Goal: Information Seeking & Learning: Learn about a topic

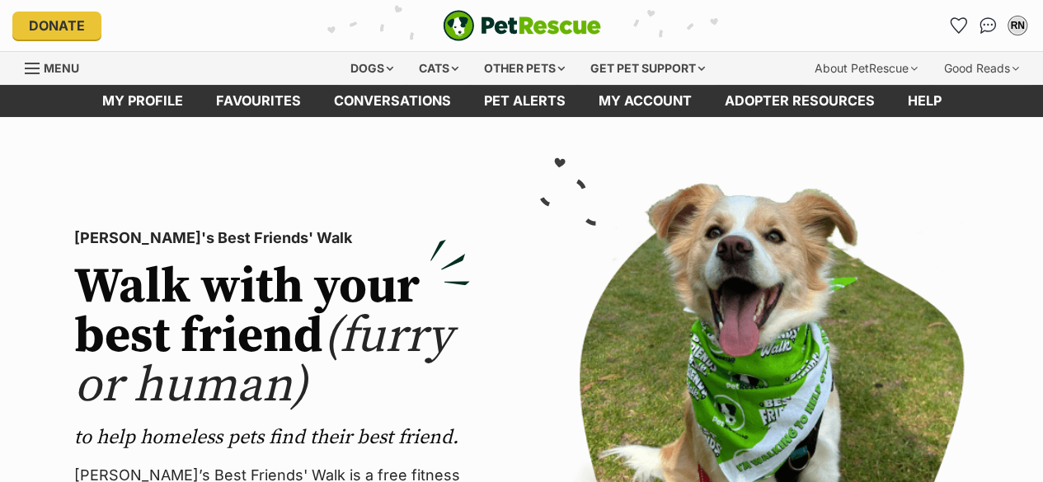
click at [960, 25] on icon "Favourites" at bounding box center [959, 25] width 16 height 15
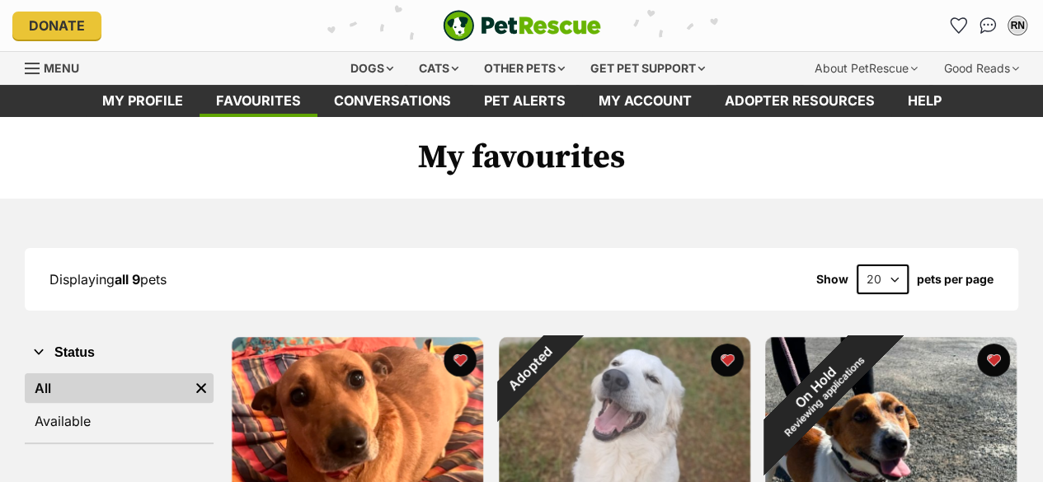
click at [364, 73] on div "Dogs" at bounding box center [372, 68] width 66 height 33
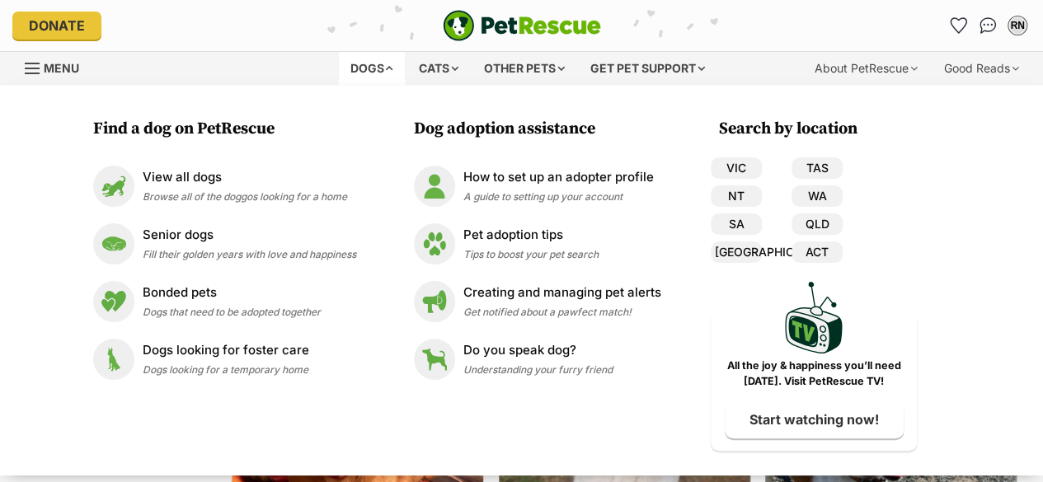
click at [202, 190] on div "View all dogs Browse all of the doggos looking for a home" at bounding box center [245, 185] width 204 height 35
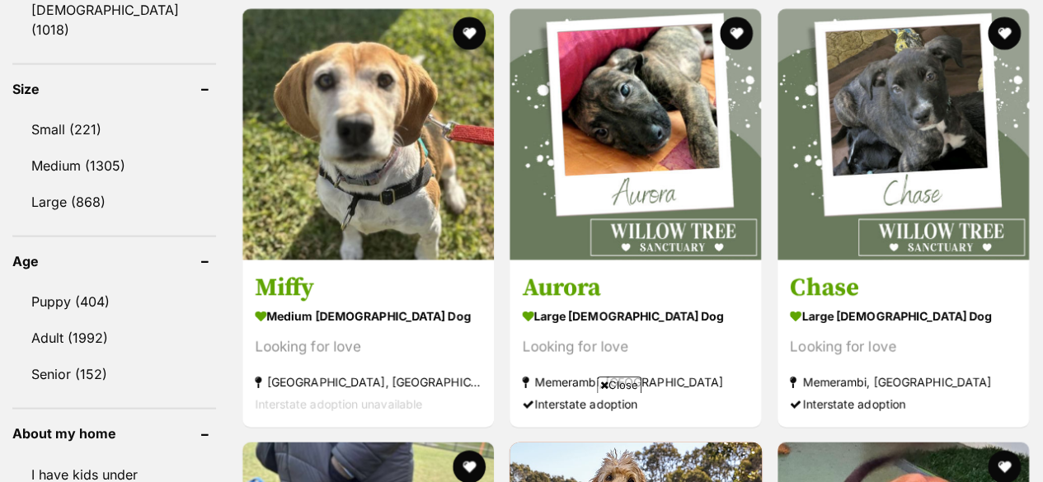
scroll to position [1601, 0]
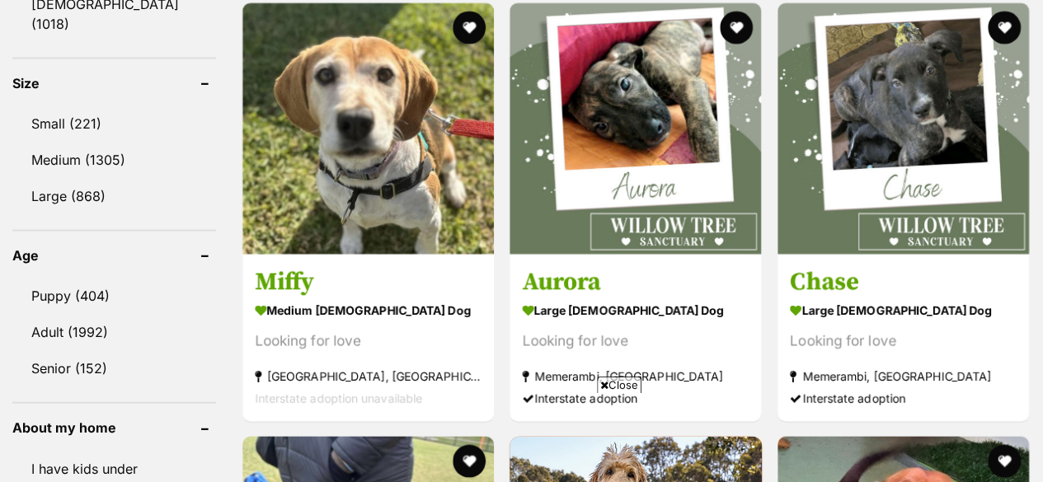
click at [54, 106] on link "Small (221)" at bounding box center [114, 123] width 204 height 35
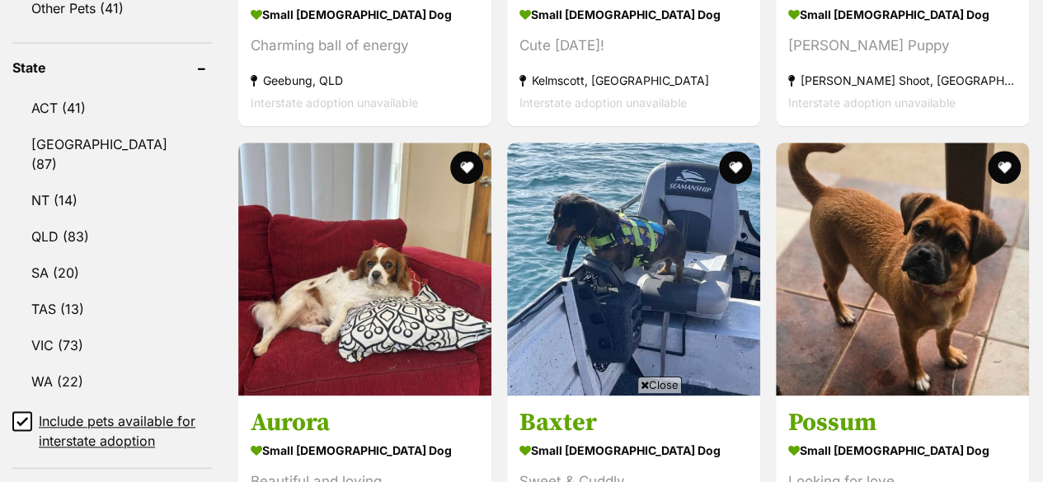
scroll to position [893, 0]
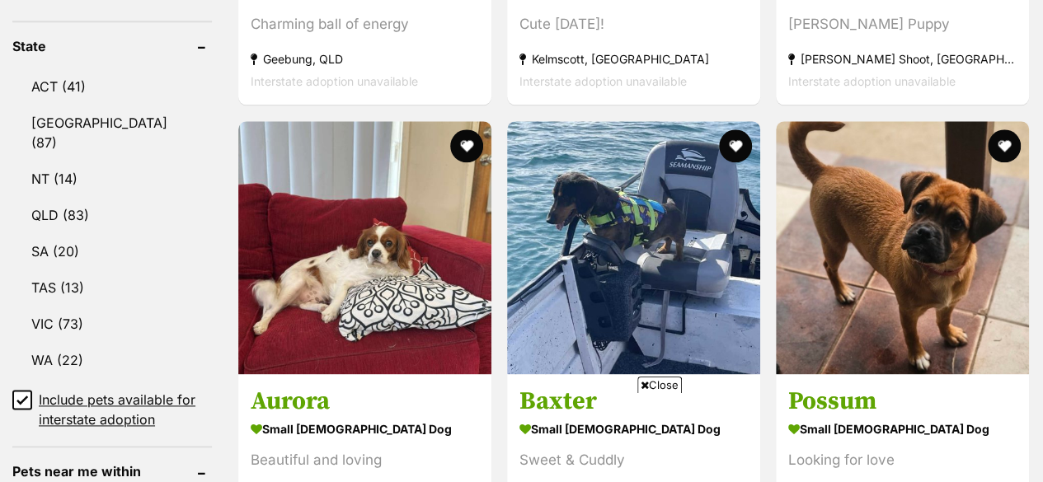
click at [63, 307] on link "VIC (73)" at bounding box center [112, 324] width 200 height 35
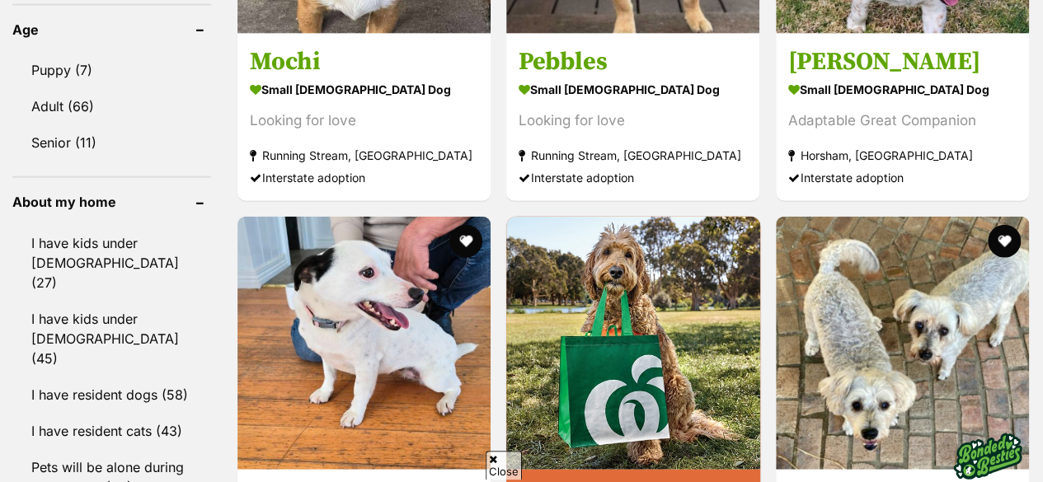
scroll to position [1834, 0]
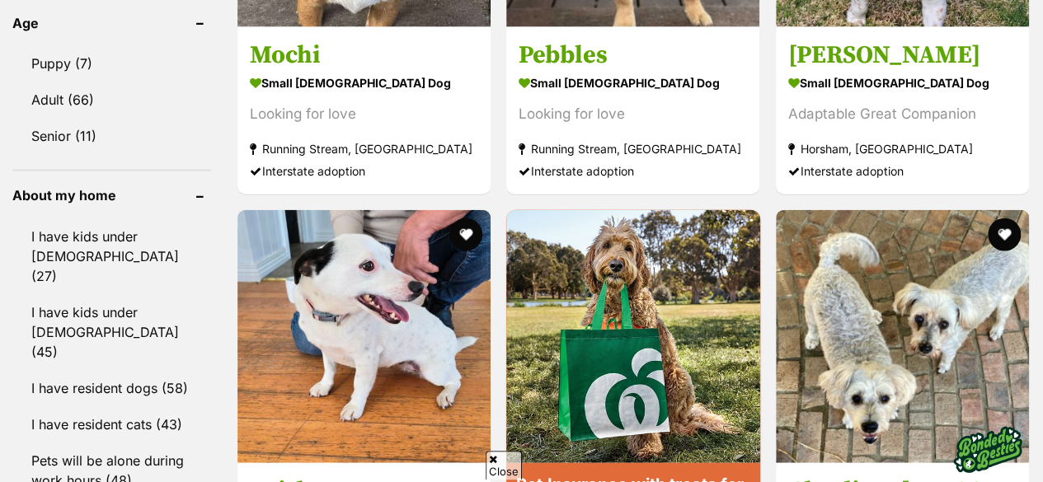
click at [108, 407] on link "I have resident cats (43)" at bounding box center [111, 424] width 199 height 35
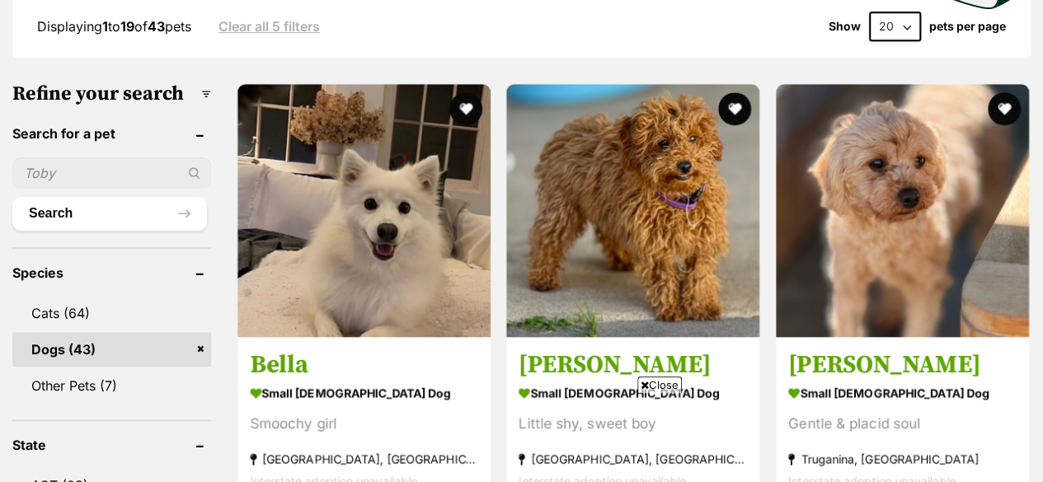
scroll to position [500, 0]
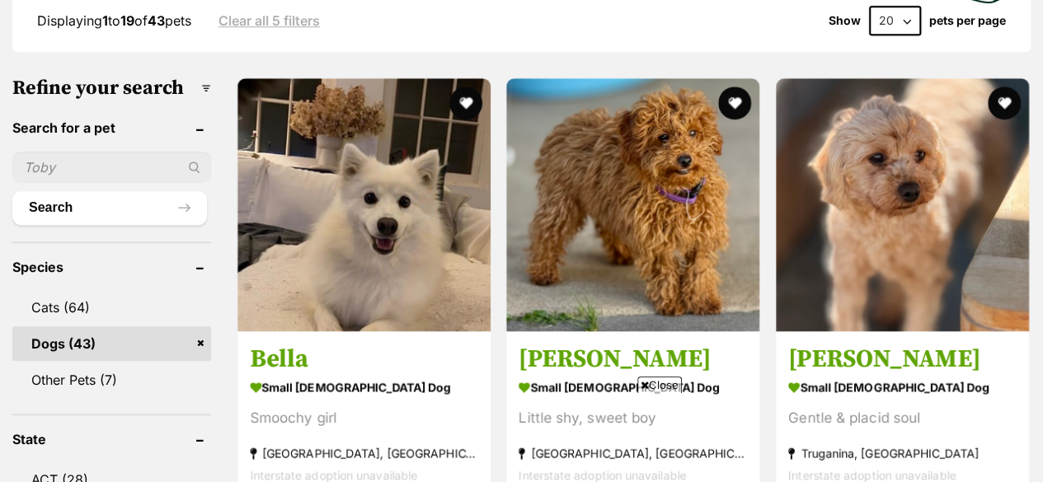
click at [271, 357] on h3 "Bella" at bounding box center [364, 359] width 228 height 31
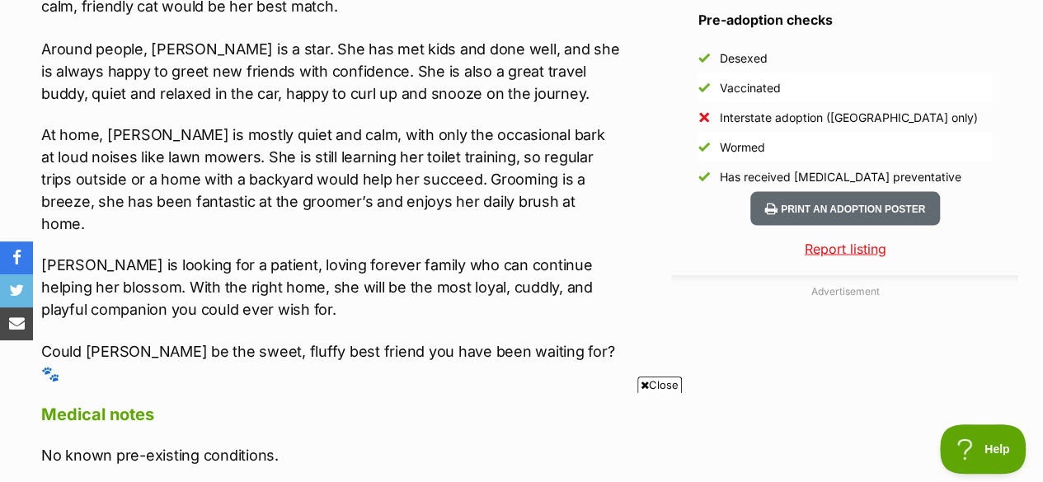
scroll to position [1536, 0]
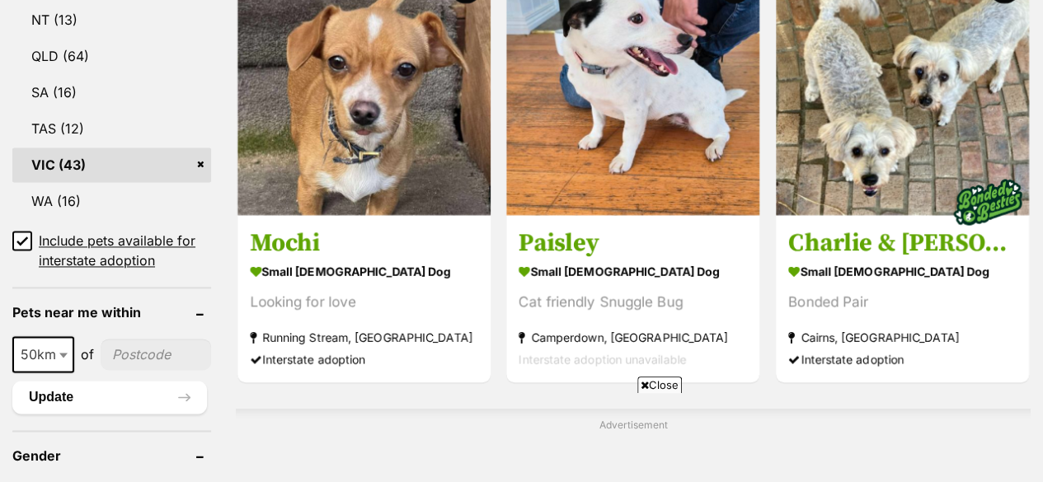
scroll to position [1077, 0]
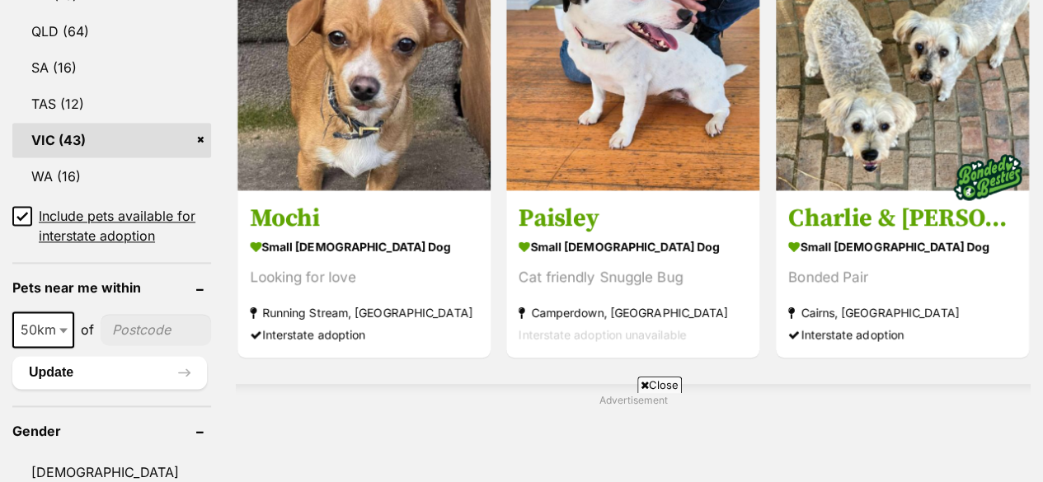
click at [280, 214] on h3 "Mochi" at bounding box center [364, 218] width 228 height 31
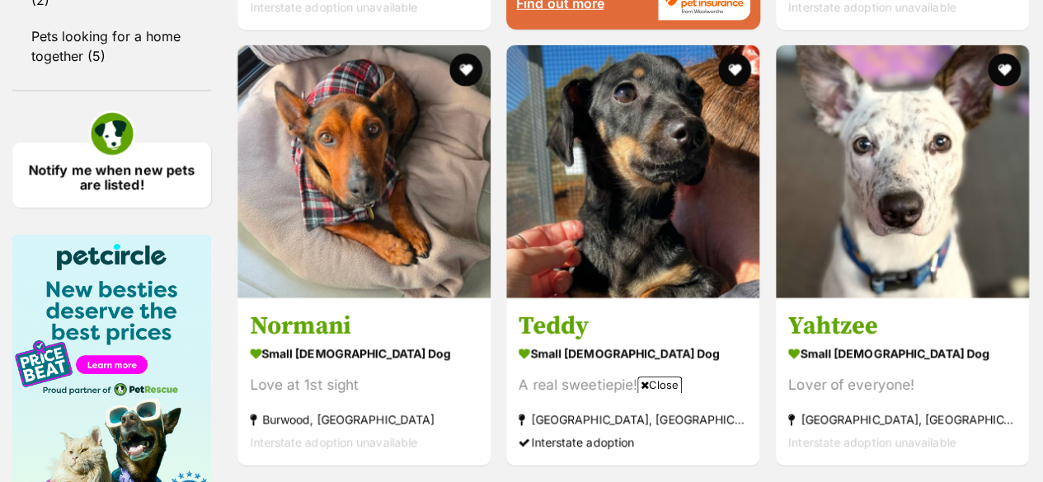
scroll to position [2439, 0]
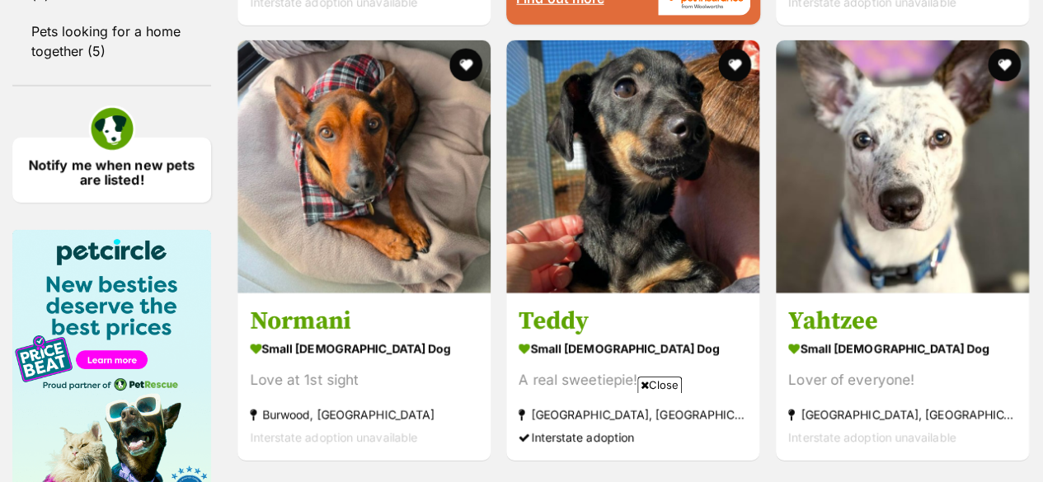
click at [307, 328] on h3 "Normani" at bounding box center [364, 321] width 228 height 31
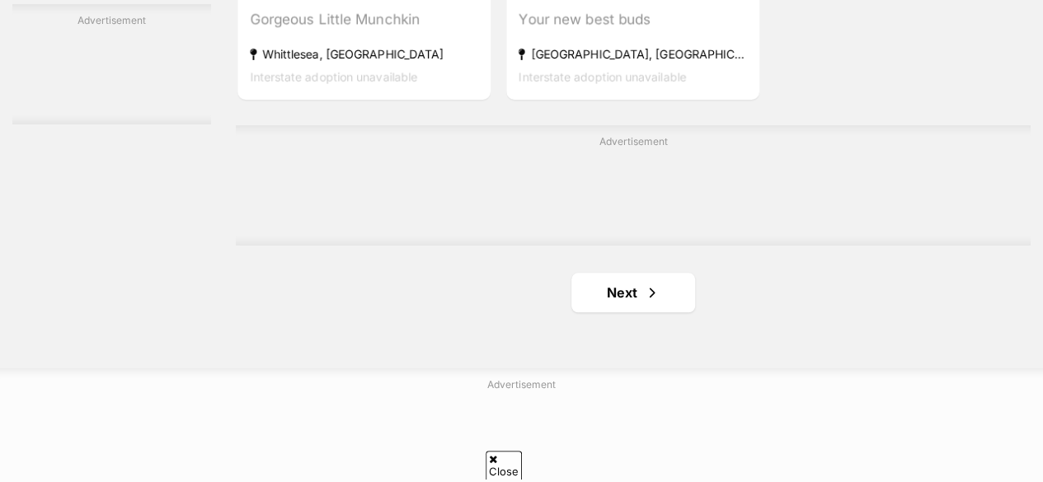
scroll to position [3833, 0]
click at [589, 292] on link "Next" at bounding box center [633, 292] width 124 height 40
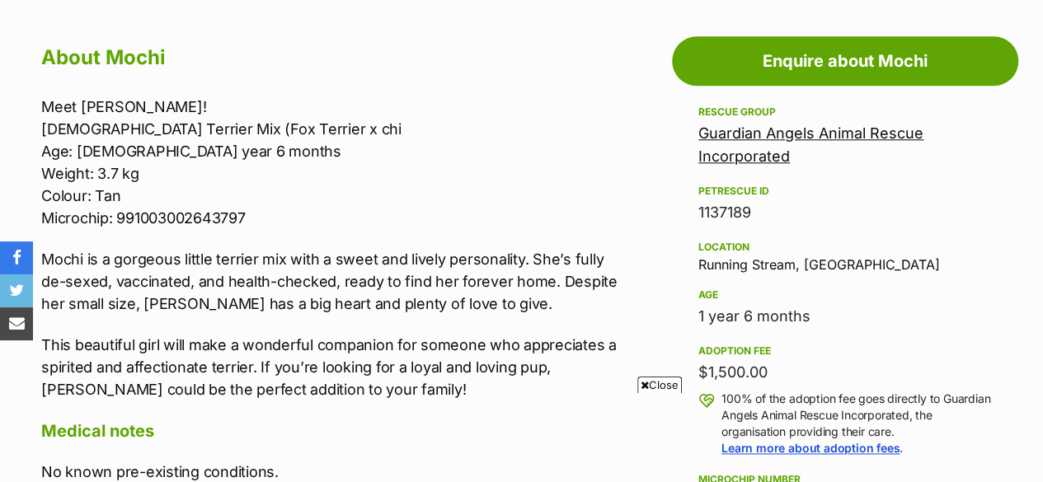
scroll to position [895, 0]
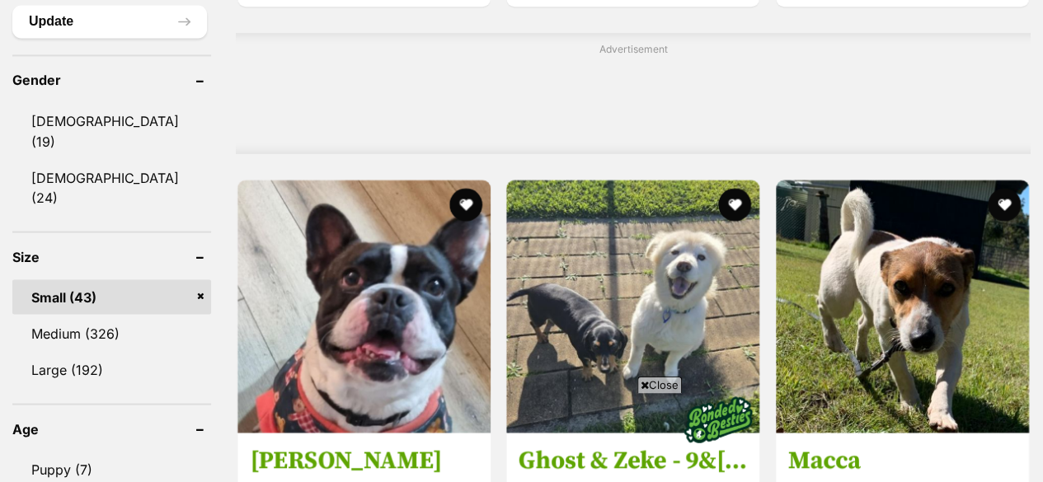
scroll to position [1522, 0]
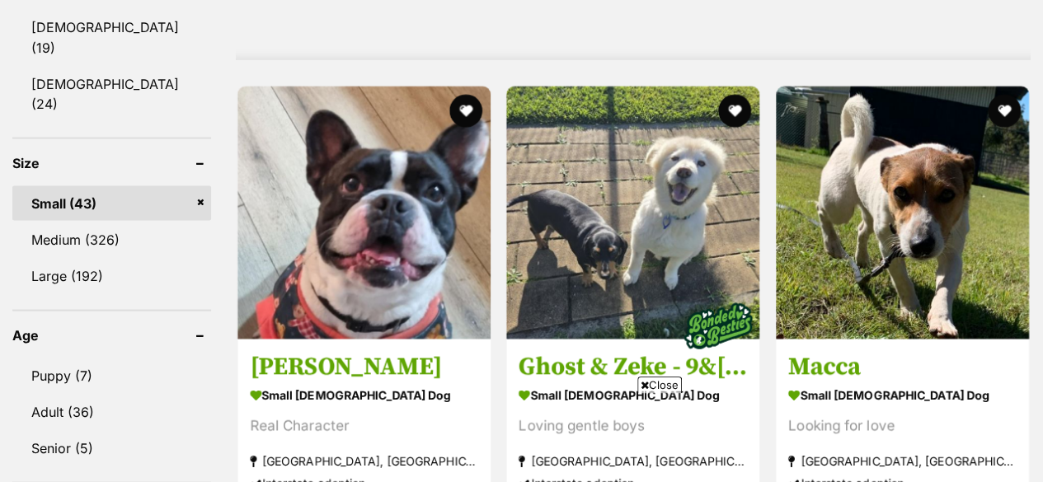
click at [59, 258] on link "Large (192)" at bounding box center [111, 275] width 199 height 35
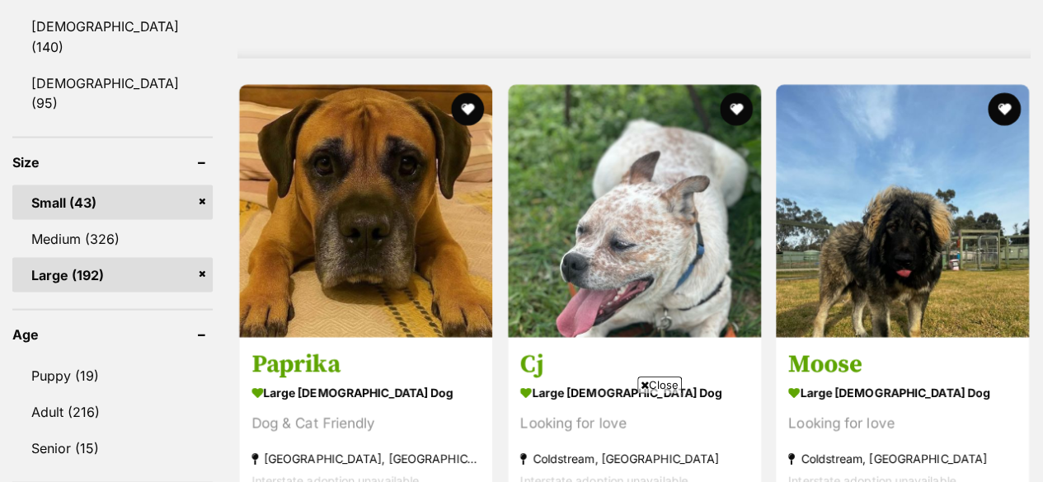
scroll to position [1523, 0]
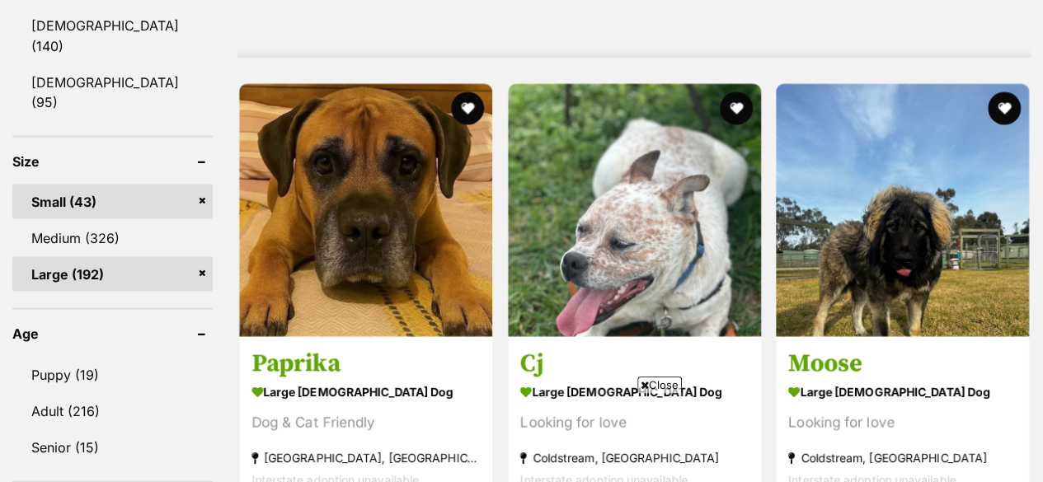
click at [74, 184] on link "Small (43)" at bounding box center [112, 201] width 200 height 35
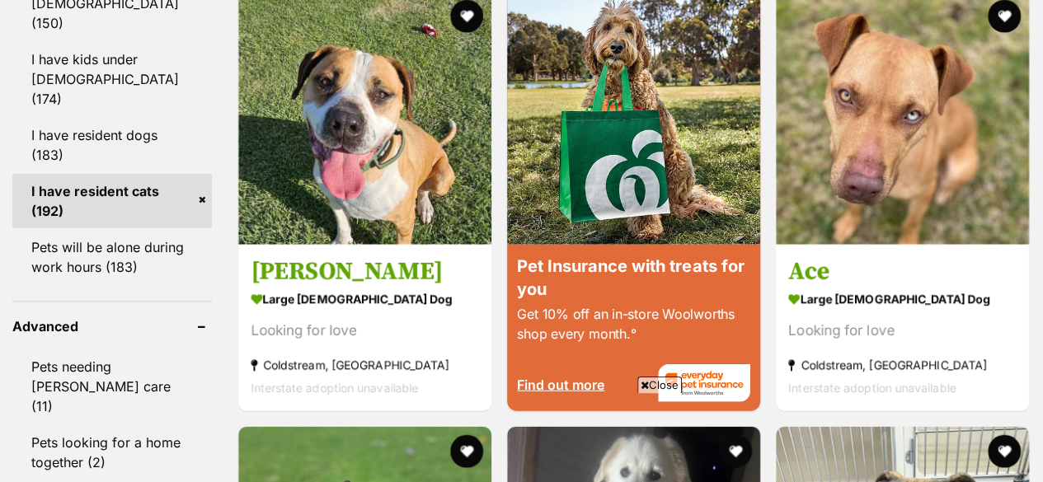
scroll to position [2035, 0]
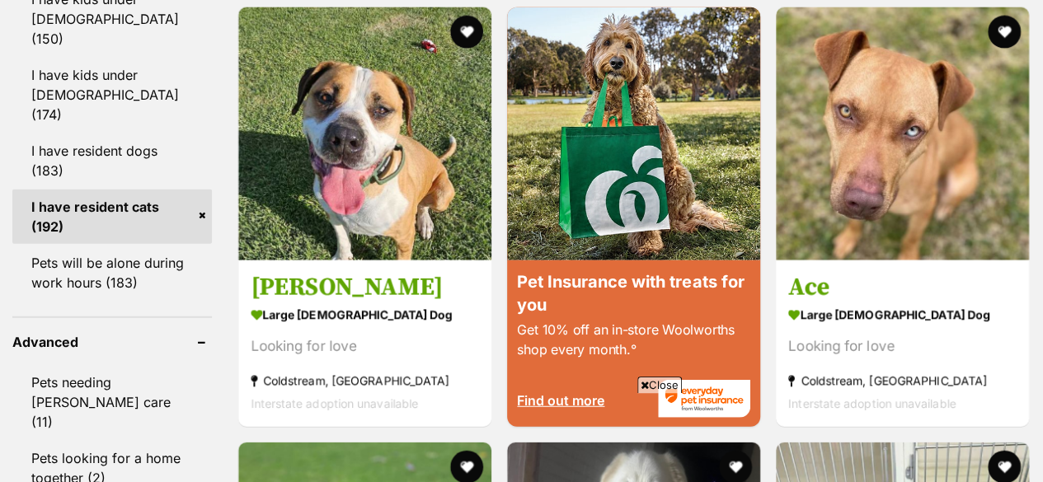
click at [43, 134] on link "I have resident dogs (183)" at bounding box center [112, 161] width 200 height 54
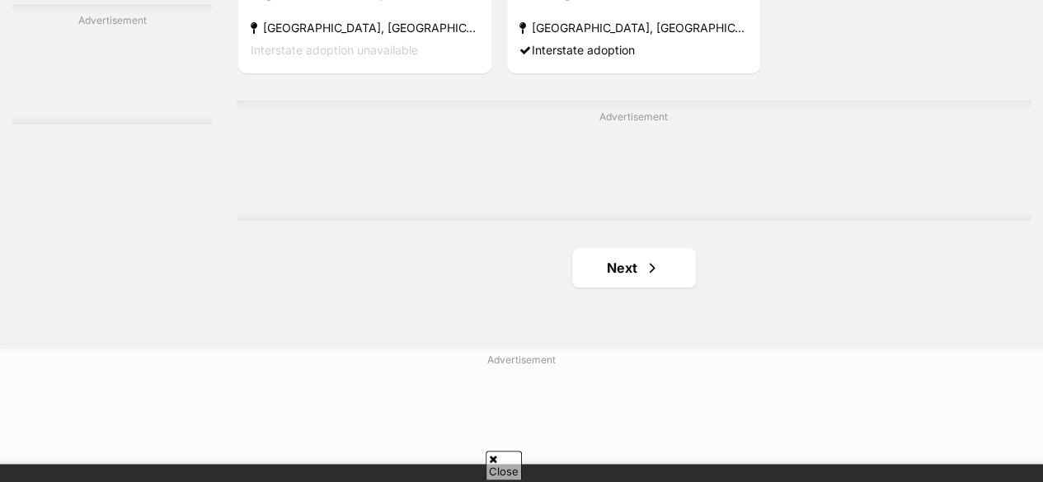
scroll to position [3869, 0]
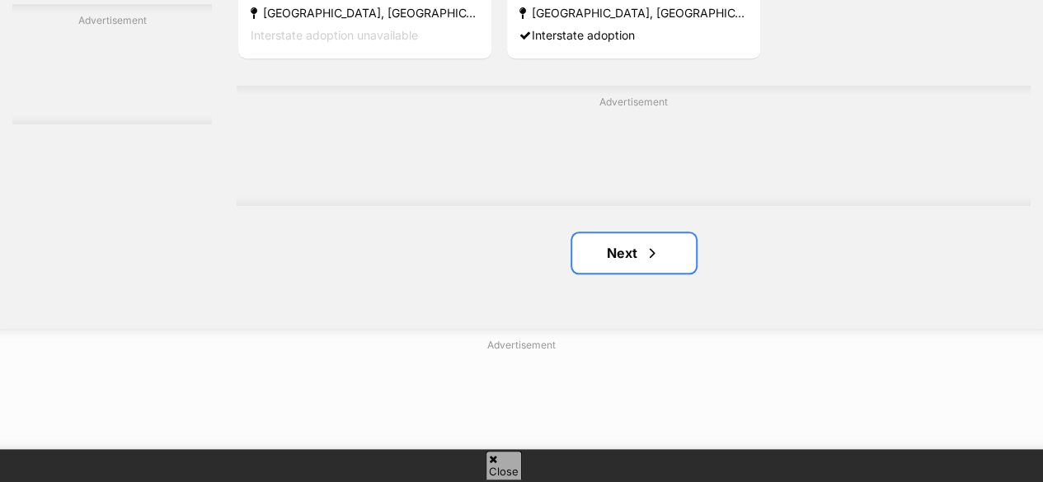
click at [604, 262] on link "Next" at bounding box center [634, 253] width 124 height 40
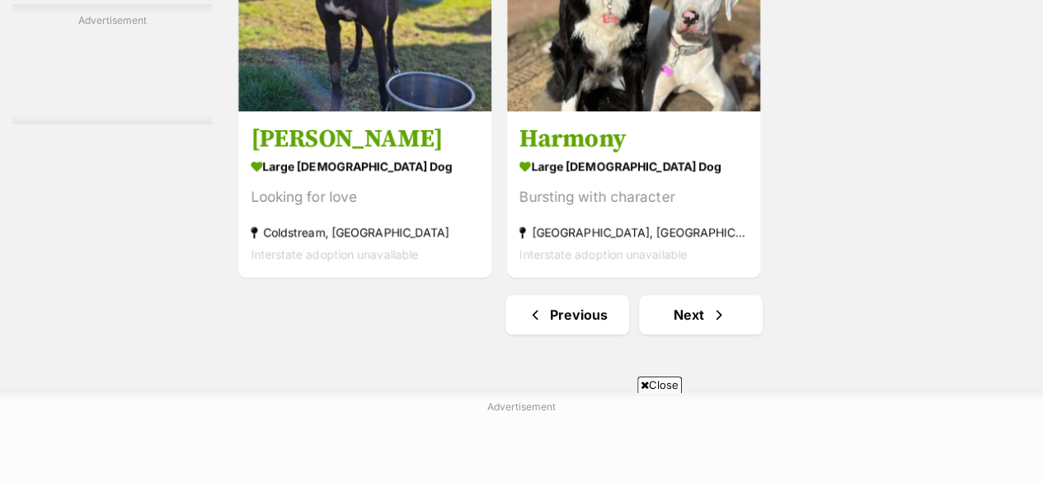
scroll to position [3810, 0]
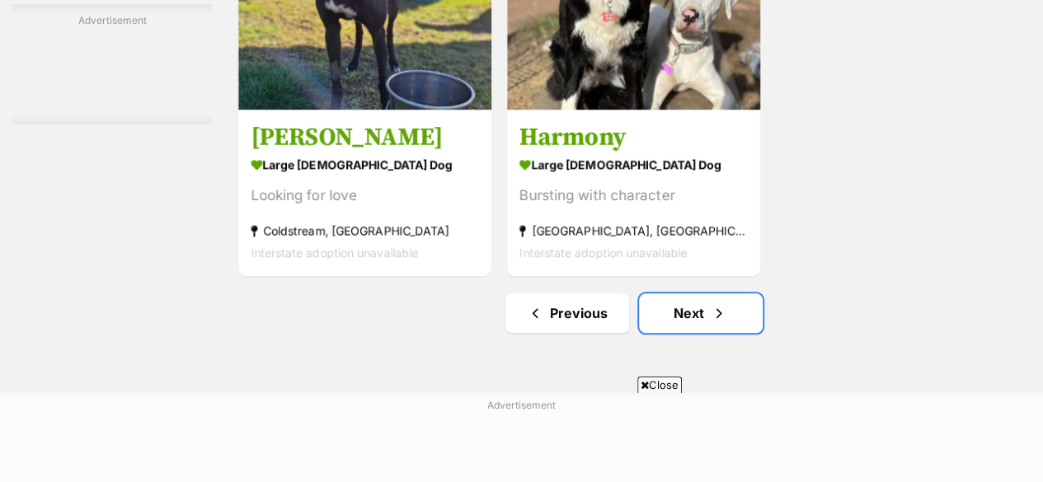
click at [660, 319] on link "Next" at bounding box center [701, 314] width 124 height 40
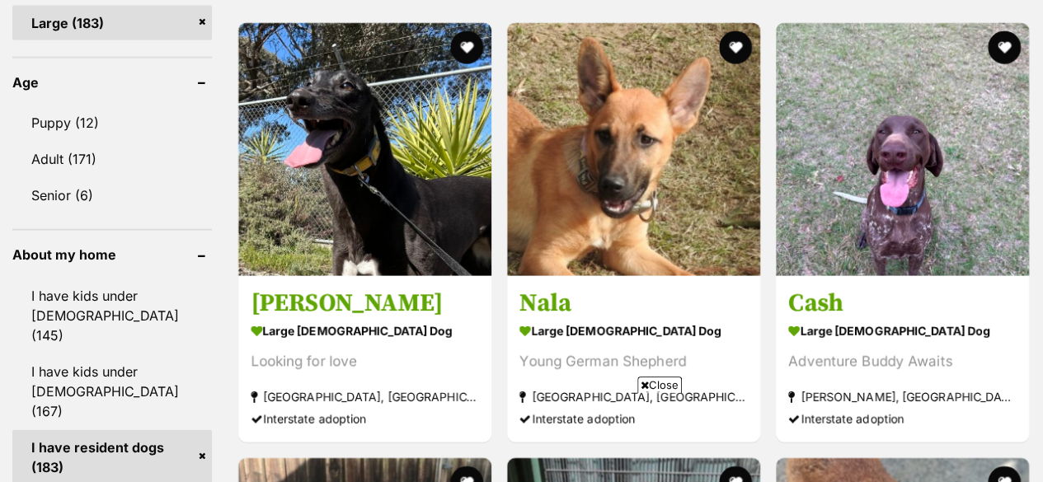
scroll to position [1741, 0]
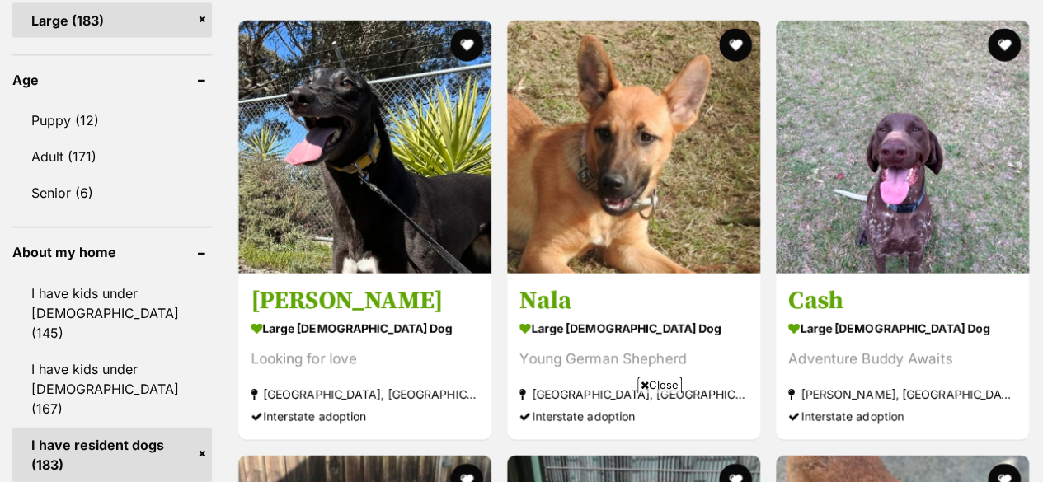
click at [800, 304] on h3 "Cash" at bounding box center [902, 300] width 228 height 31
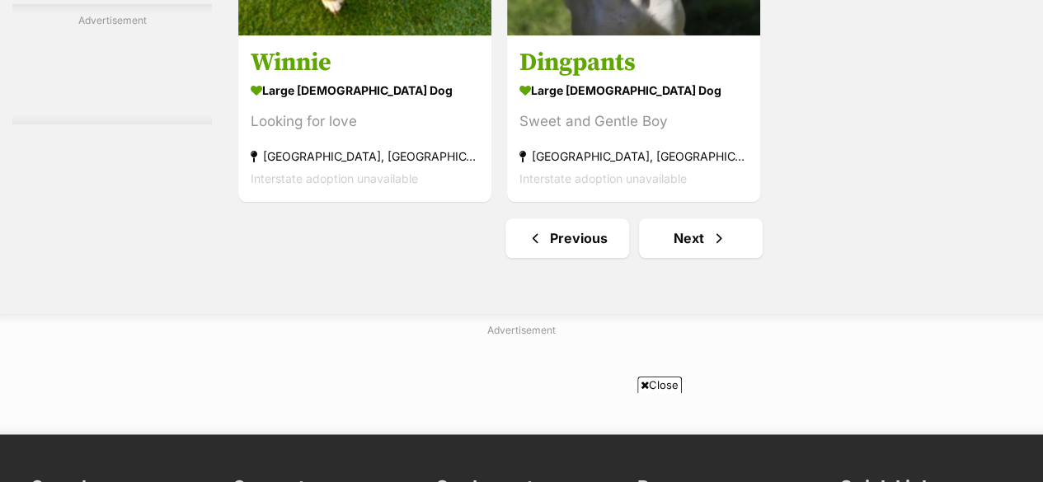
scroll to position [4038, 0]
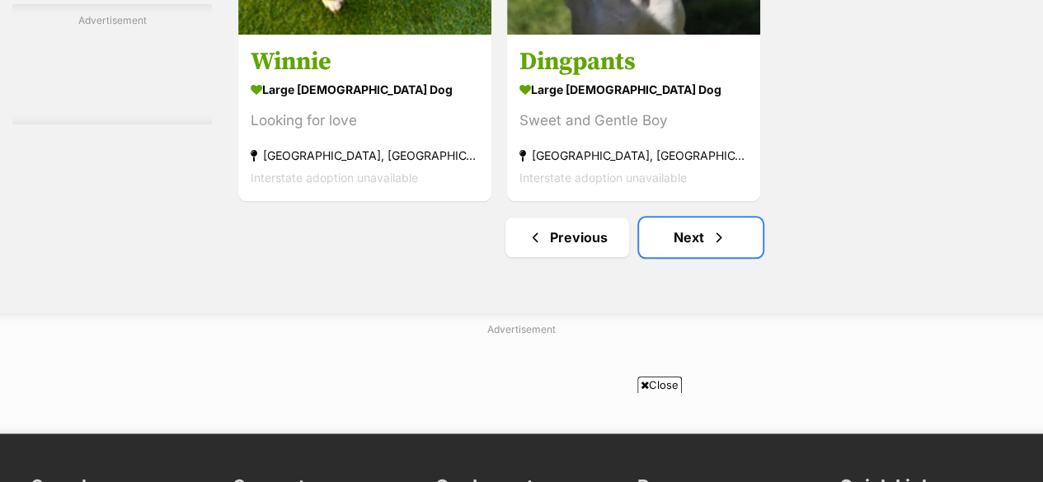
click at [663, 246] on link "Next" at bounding box center [701, 238] width 124 height 40
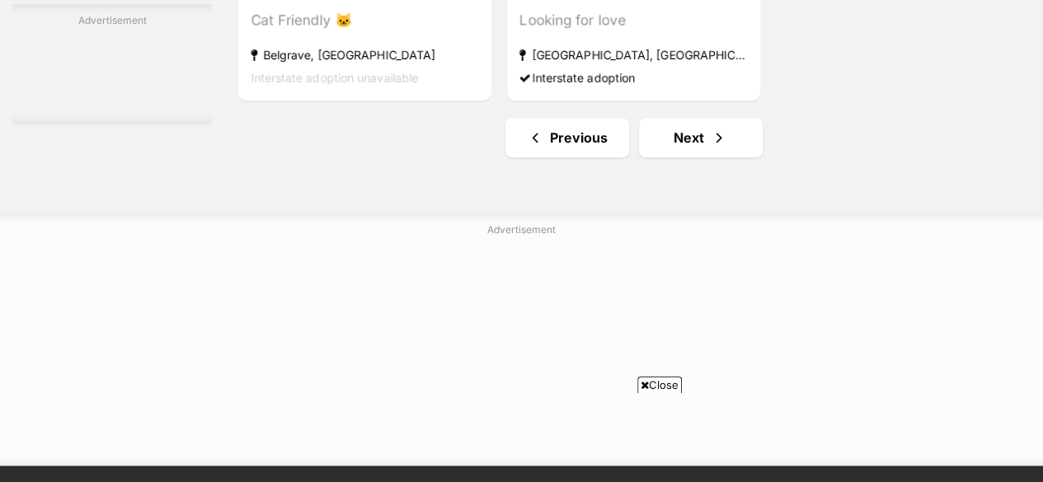
scroll to position [3995, 0]
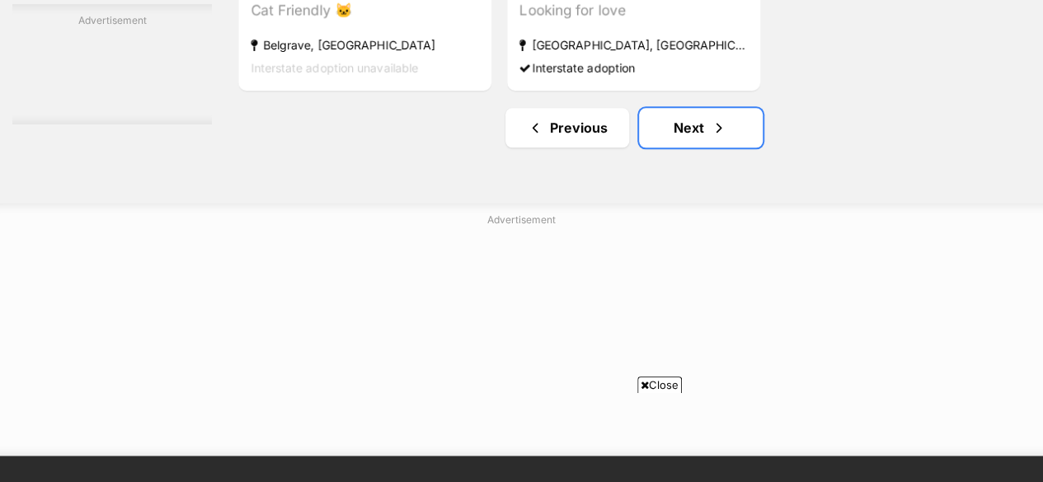
click at [665, 134] on link "Next" at bounding box center [701, 128] width 124 height 40
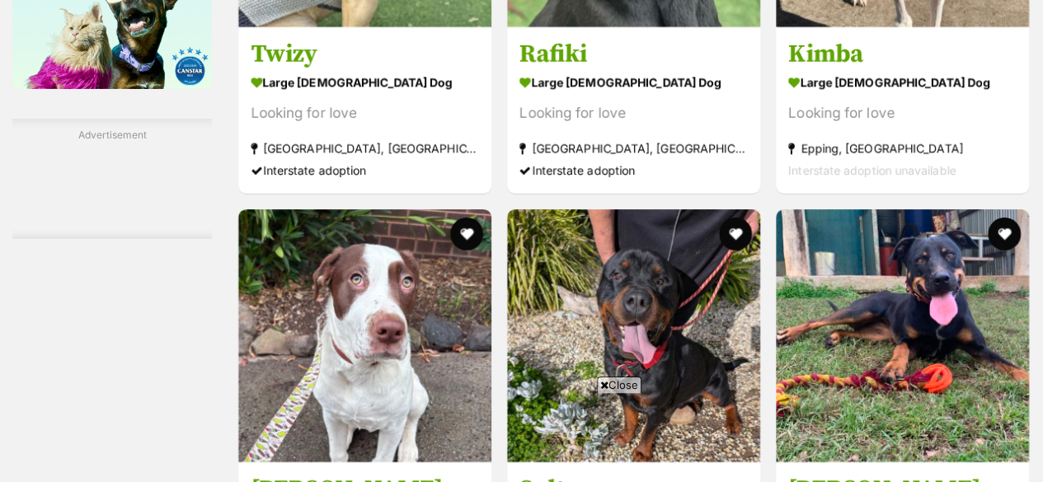
scroll to position [2854, 0]
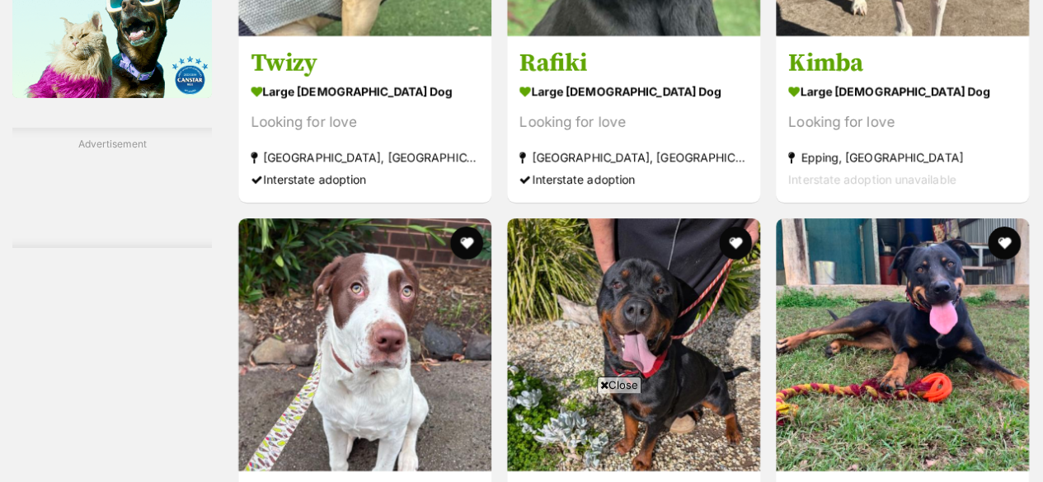
click at [813, 73] on h3 "Kimba" at bounding box center [902, 63] width 228 height 31
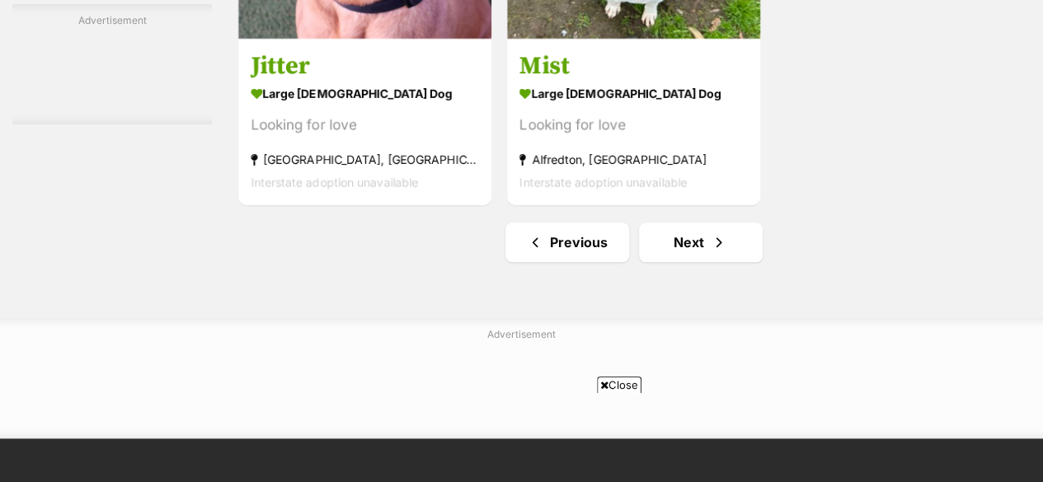
scroll to position [3881, 0]
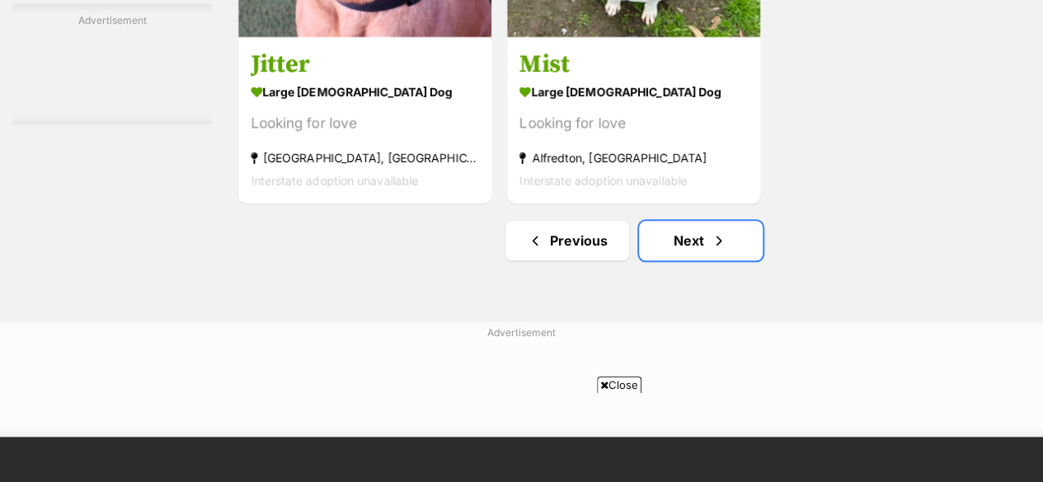
click at [670, 238] on link "Next" at bounding box center [701, 241] width 124 height 40
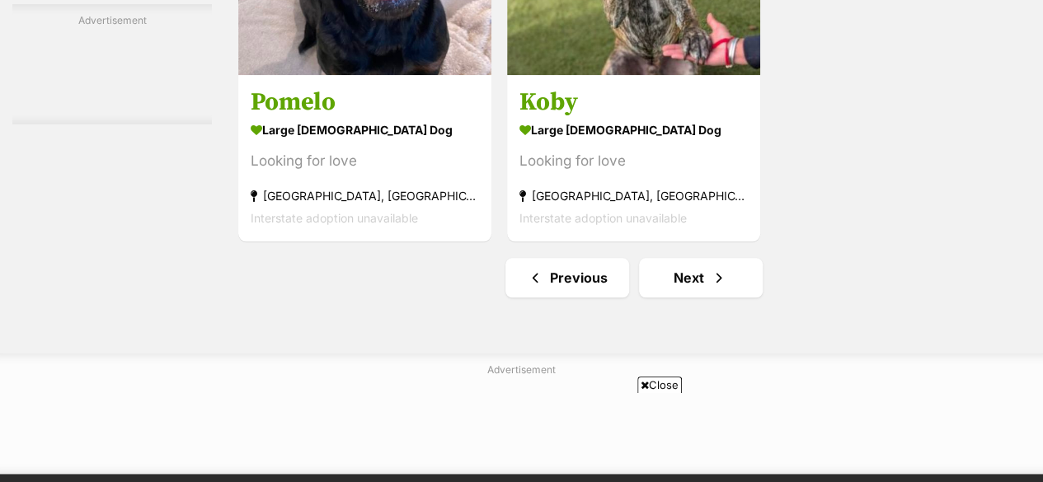
scroll to position [4004, 0]
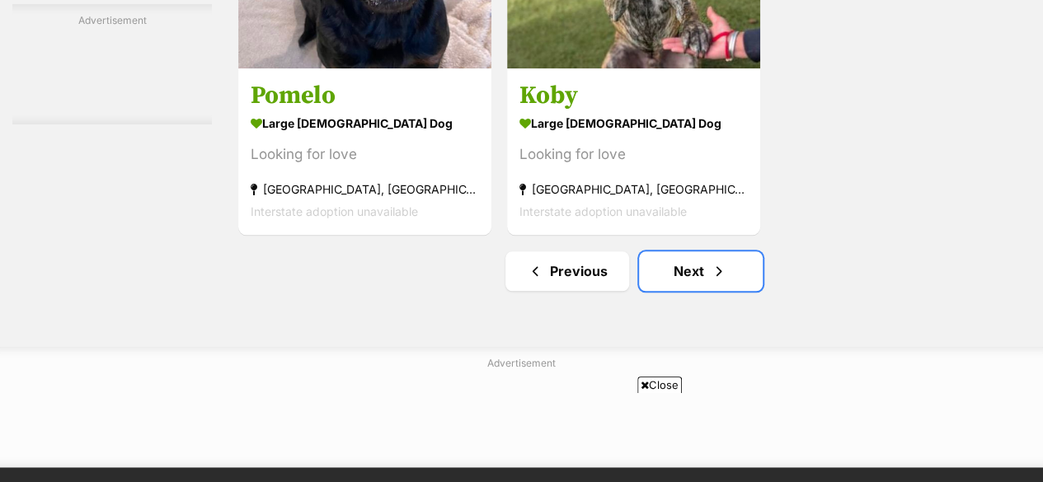
click at [660, 279] on link "Next" at bounding box center [701, 271] width 124 height 40
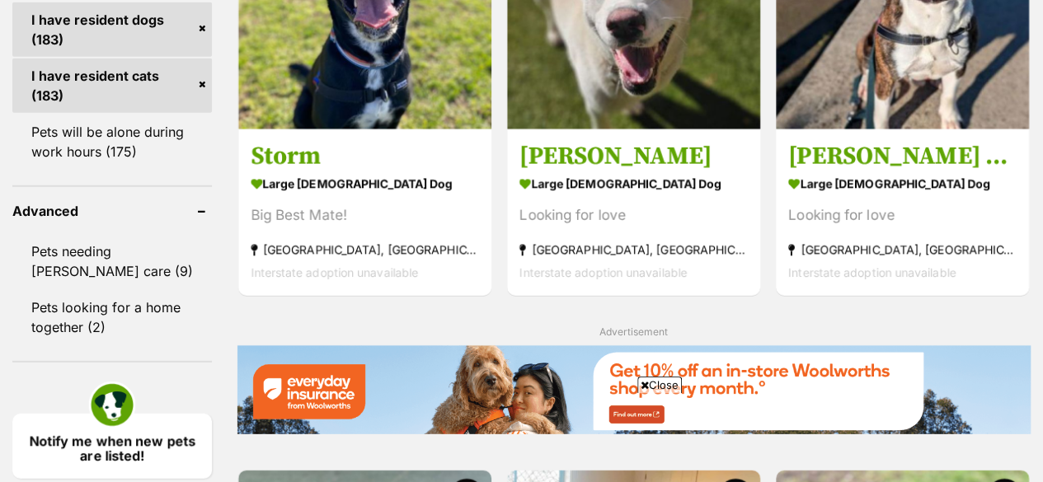
scroll to position [2182, 0]
